Goal: Task Accomplishment & Management: Manage account settings

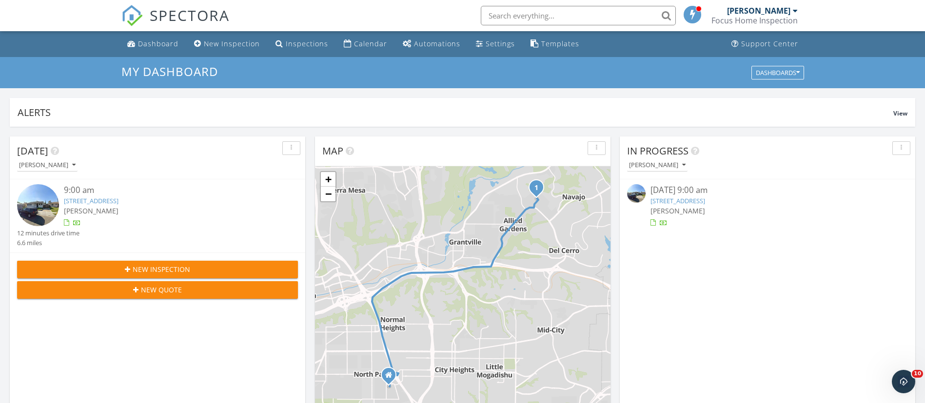
click at [119, 198] on link "[STREET_ADDRESS]" at bounding box center [91, 201] width 55 height 9
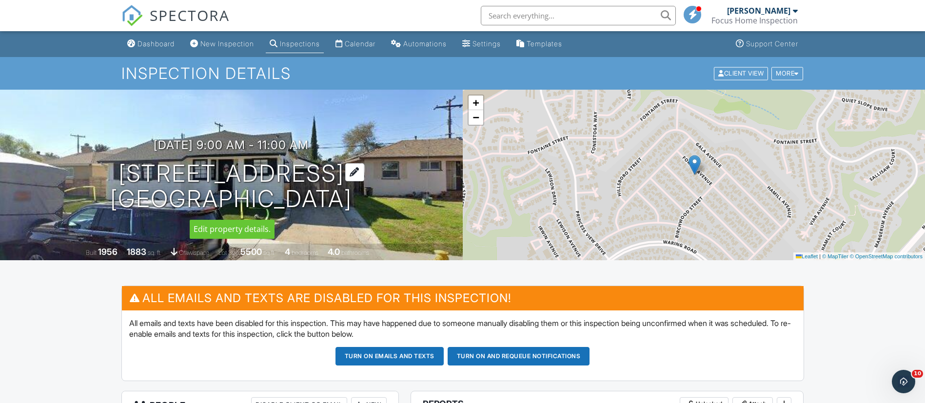
click at [140, 177] on h1 "5451 Forbes Ave San Diego, CA 92120" at bounding box center [231, 187] width 242 height 52
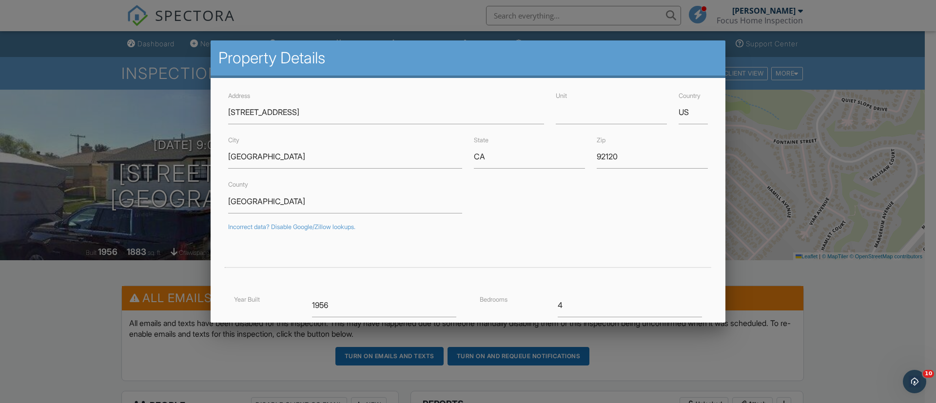
click at [66, 313] on div at bounding box center [468, 203] width 936 height 504
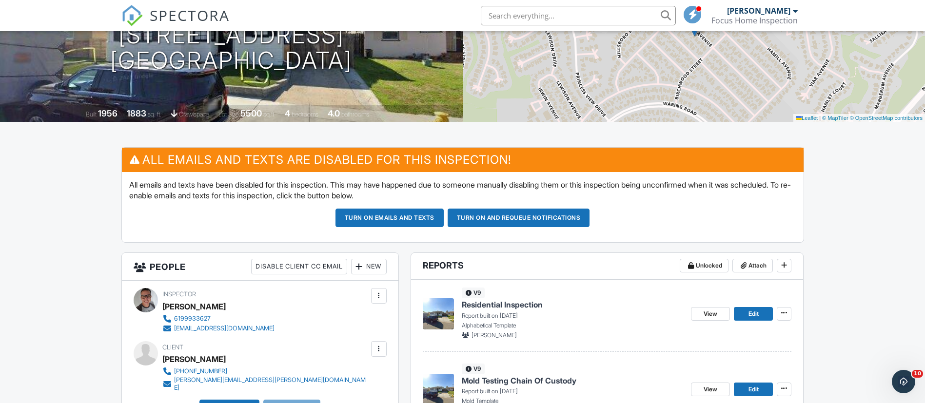
scroll to position [139, 0]
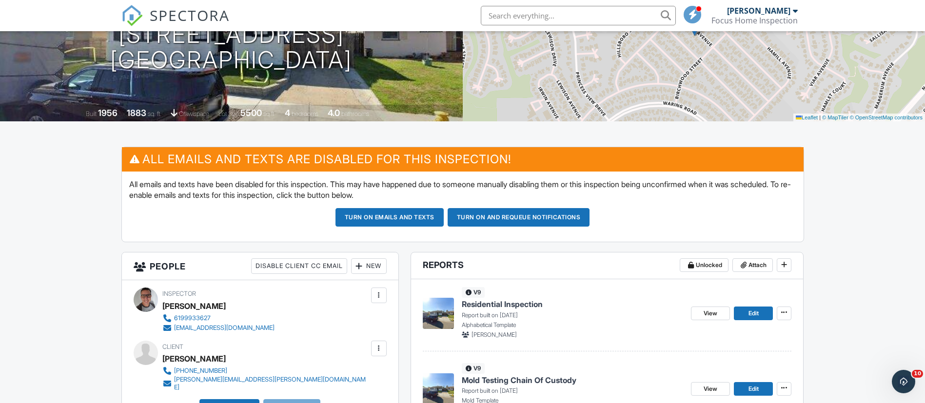
click at [416, 218] on button "Turn on emails and texts" at bounding box center [390, 217] width 108 height 19
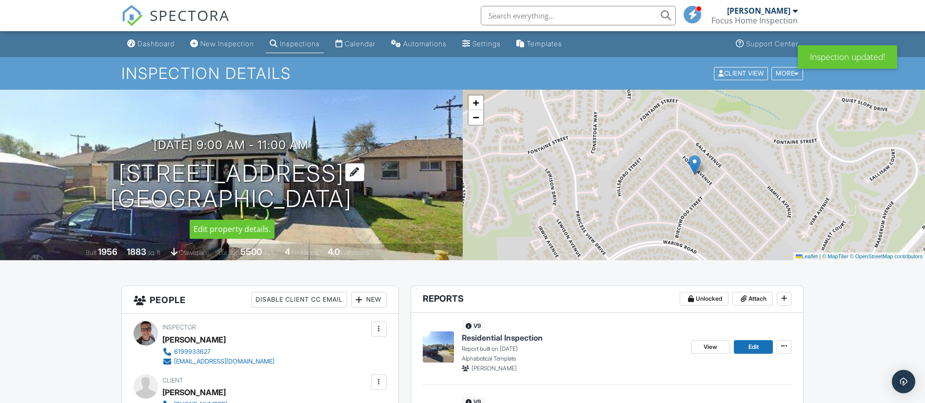
click at [238, 173] on h1 "5451 Forbes Ave San Diego, CA 92120" at bounding box center [231, 187] width 242 height 52
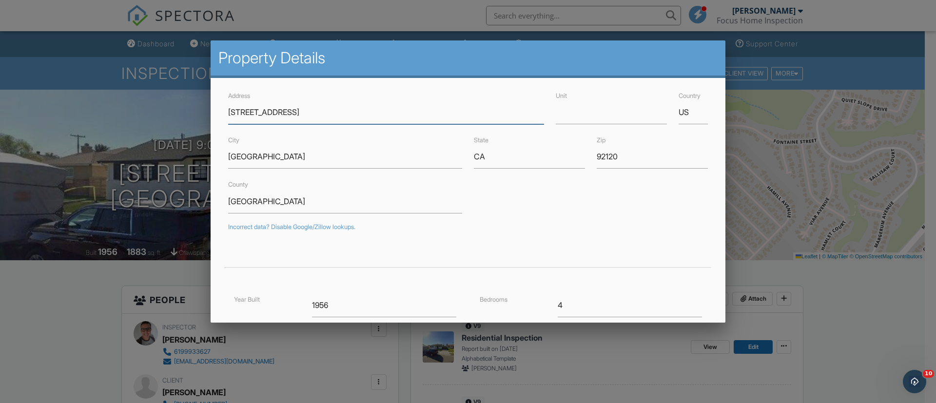
click at [243, 107] on input "5451 Forbes Ave" at bounding box center [386, 112] width 316 height 24
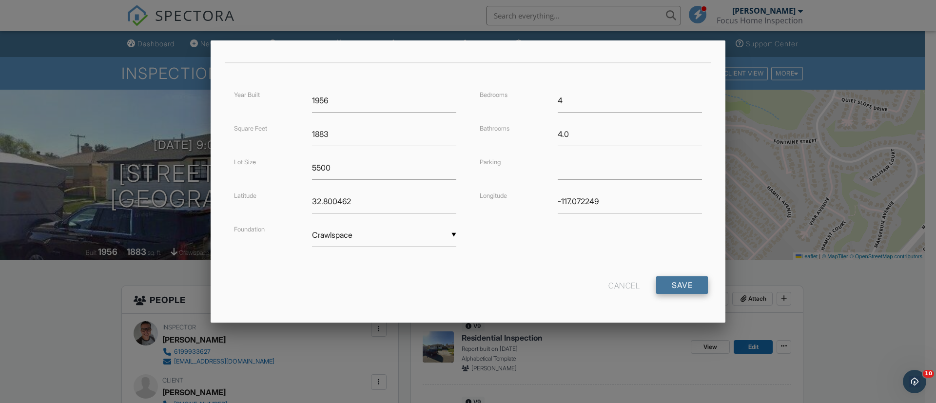
type input "5459 Forbes Ave"
click at [675, 287] on input "Save" at bounding box center [682, 286] width 52 height 18
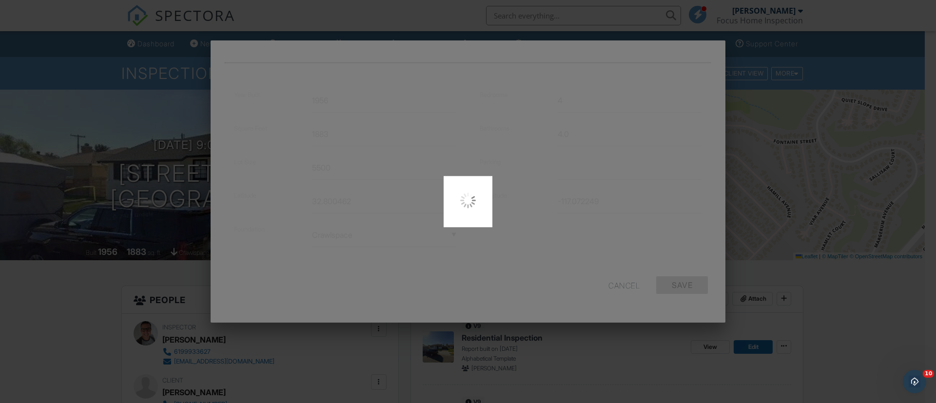
type input "32.800362"
type input "-117.0721407"
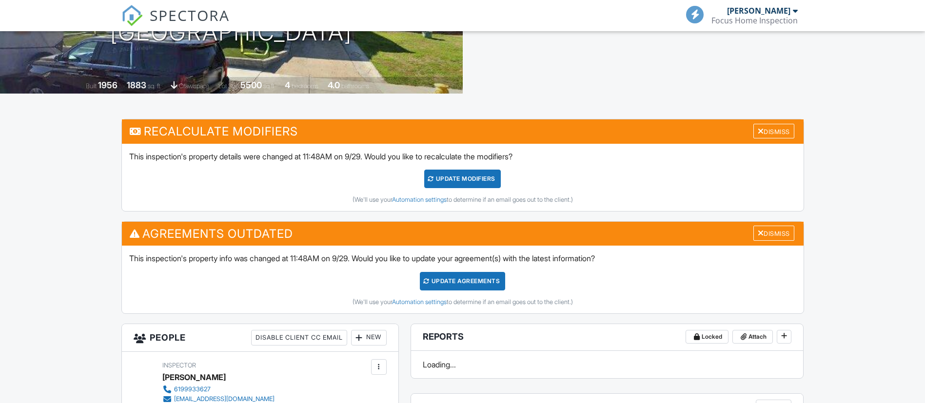
scroll to position [167, 0]
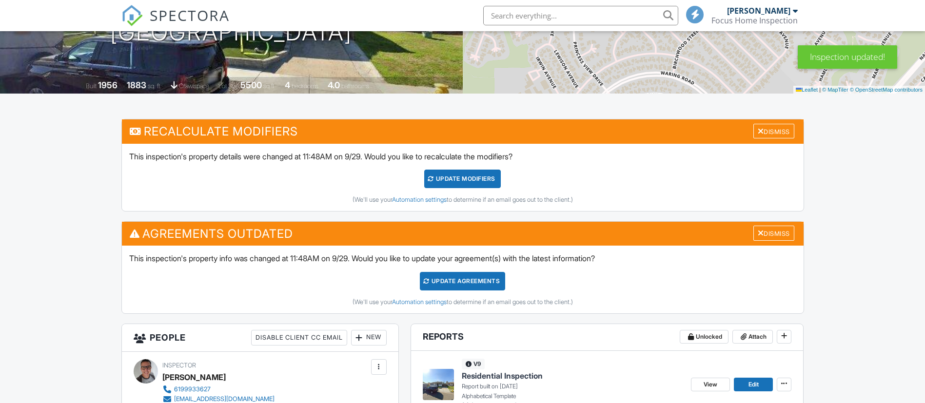
click at [469, 176] on div "UPDATE Modifiers" at bounding box center [462, 179] width 77 height 19
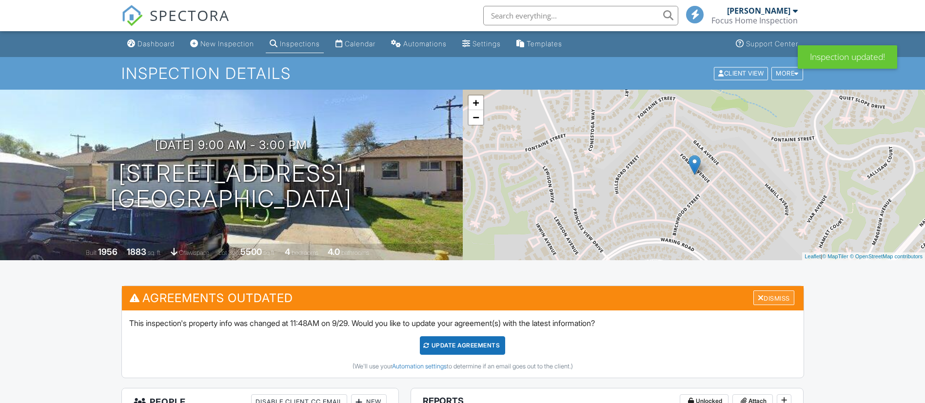
scroll to position [157, 0]
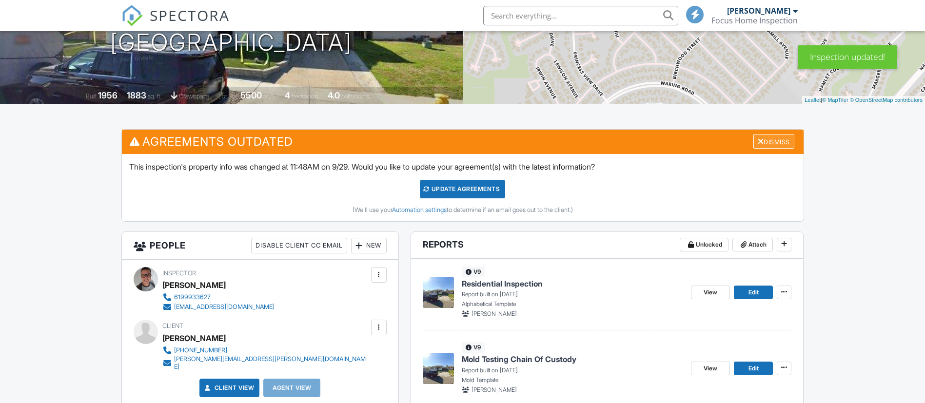
click at [773, 139] on div "Dismiss" at bounding box center [774, 141] width 41 height 15
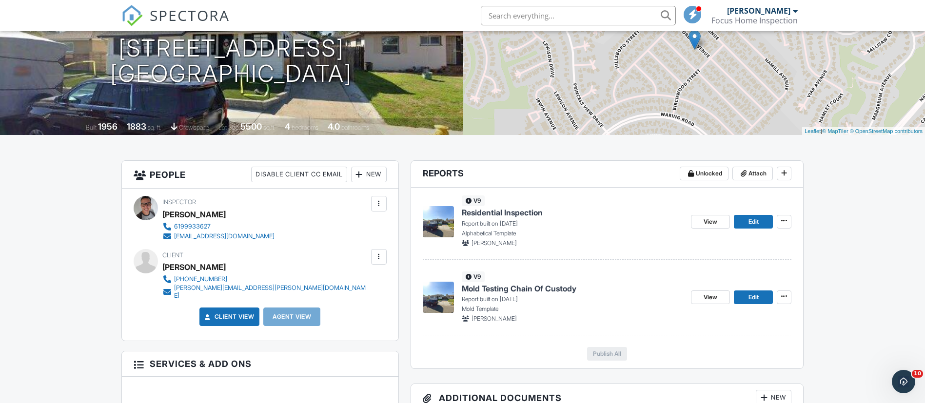
scroll to position [126, 0]
